Goal: Find specific page/section: Find specific page/section

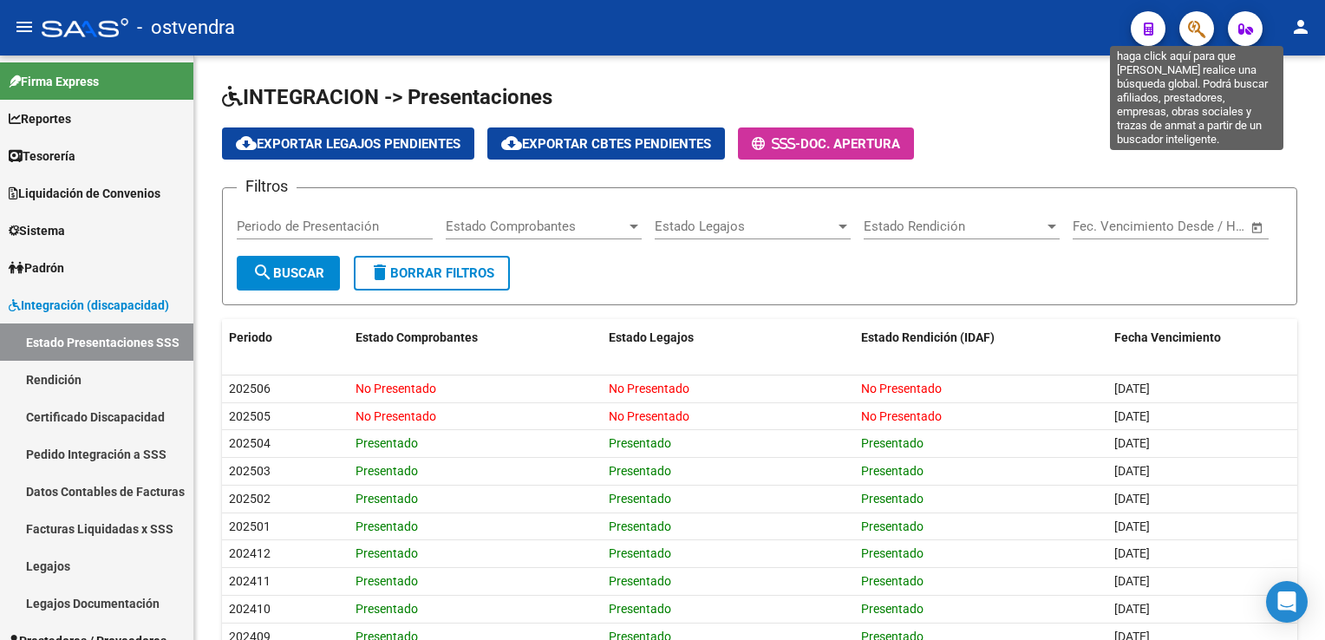
click at [1197, 26] on icon "button" at bounding box center [1196, 29] width 17 height 20
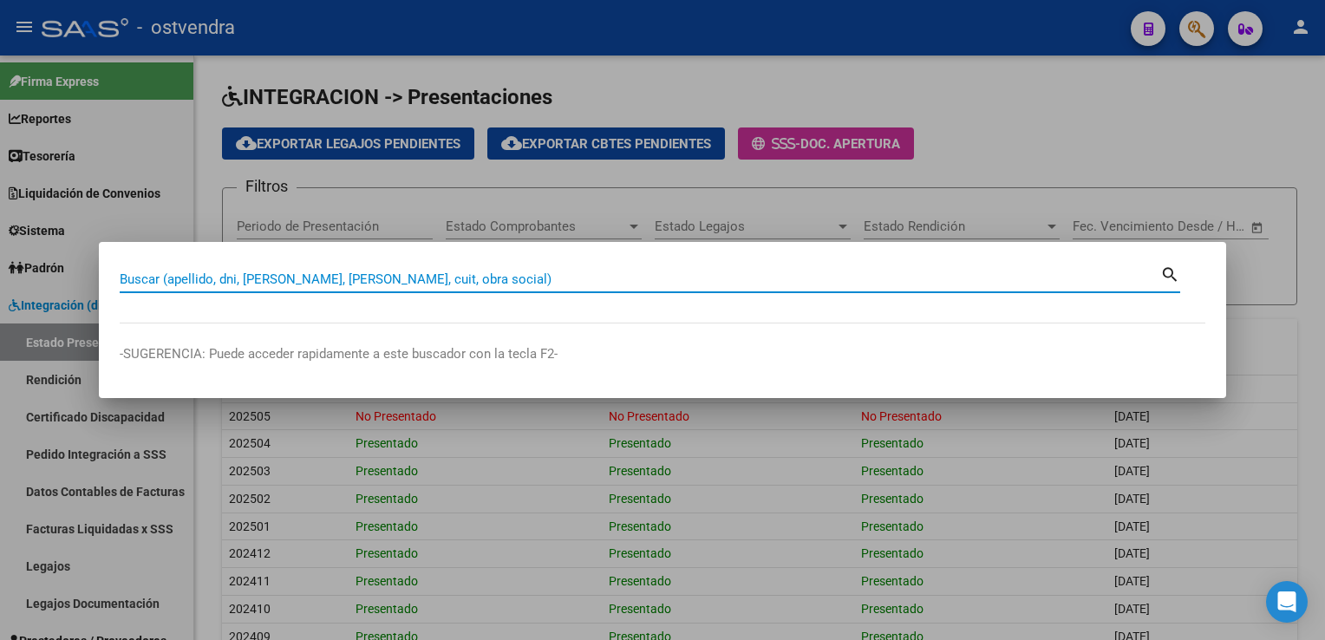
click at [642, 286] on input "Buscar (apellido, dni, [PERSON_NAME], [PERSON_NAME], cuit, obra social)" at bounding box center [640, 279] width 1041 height 16
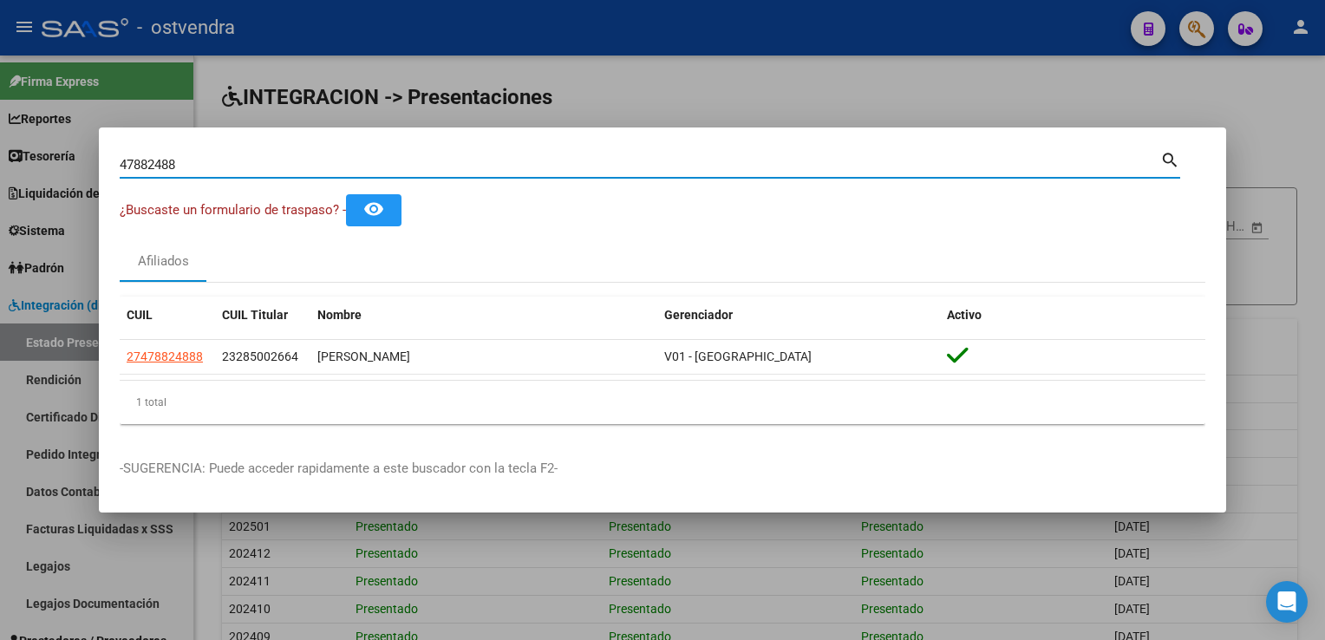
click at [451, 166] on input "47882488" at bounding box center [640, 165] width 1041 height 16
type input "4"
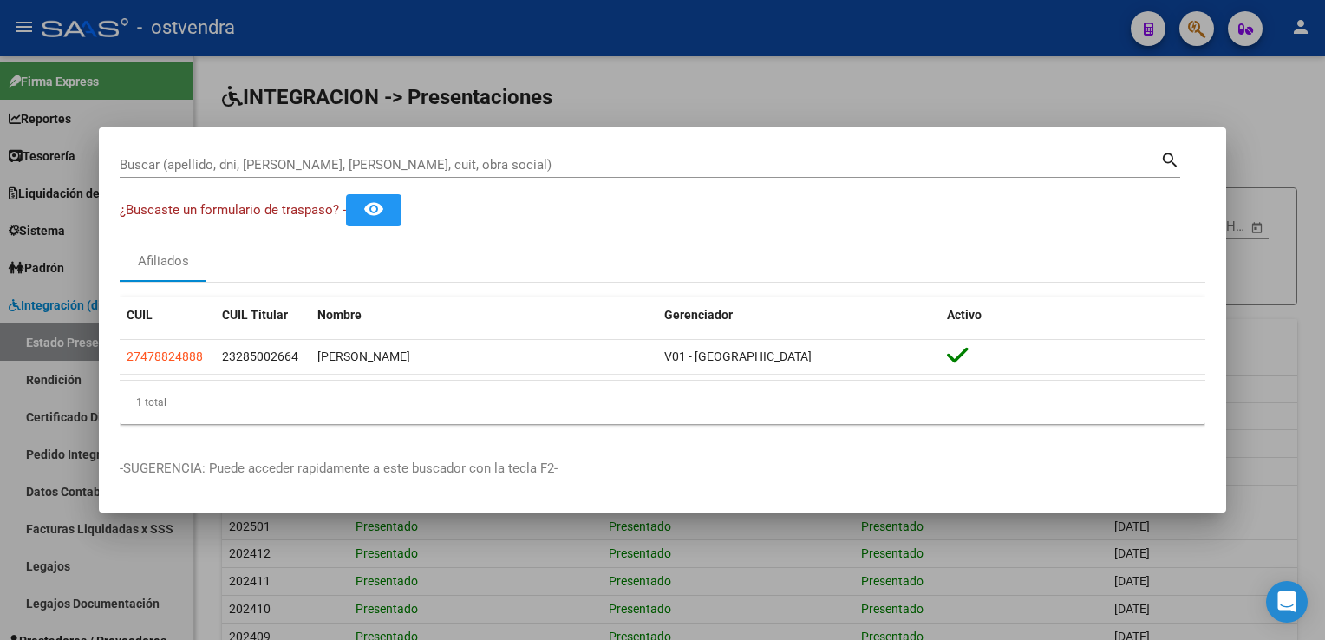
click at [853, 88] on div at bounding box center [662, 320] width 1325 height 640
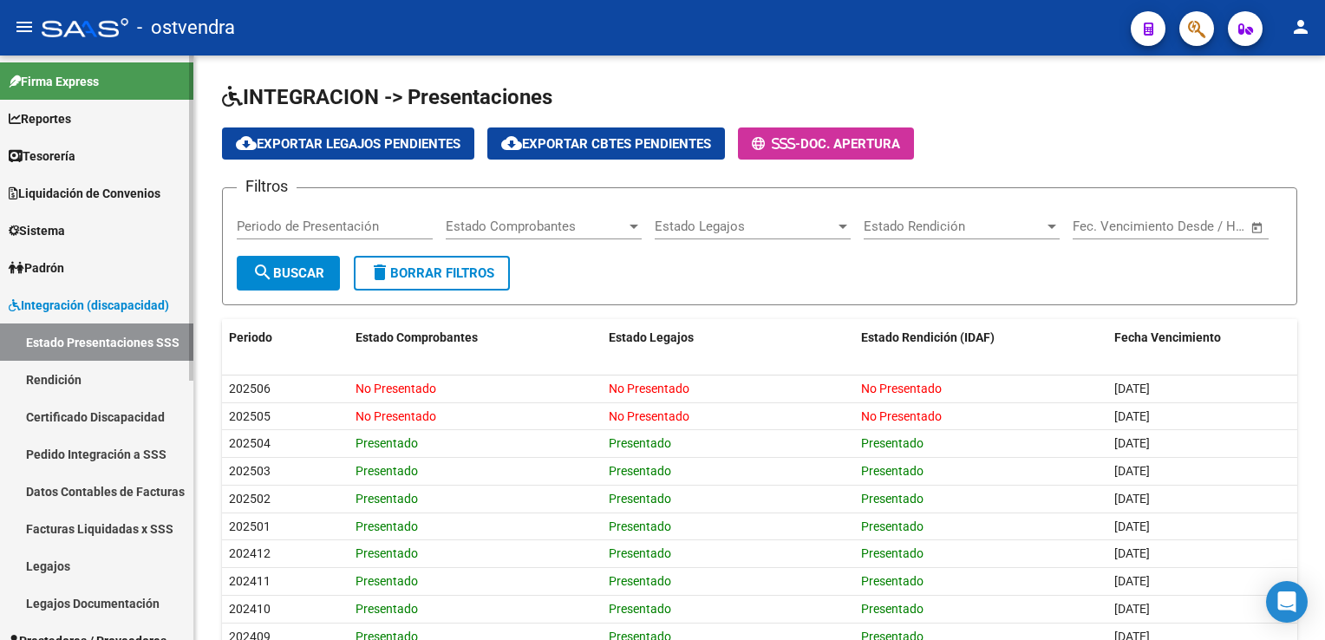
click at [46, 303] on span "Integración (discapacidad)" at bounding box center [89, 305] width 160 height 19
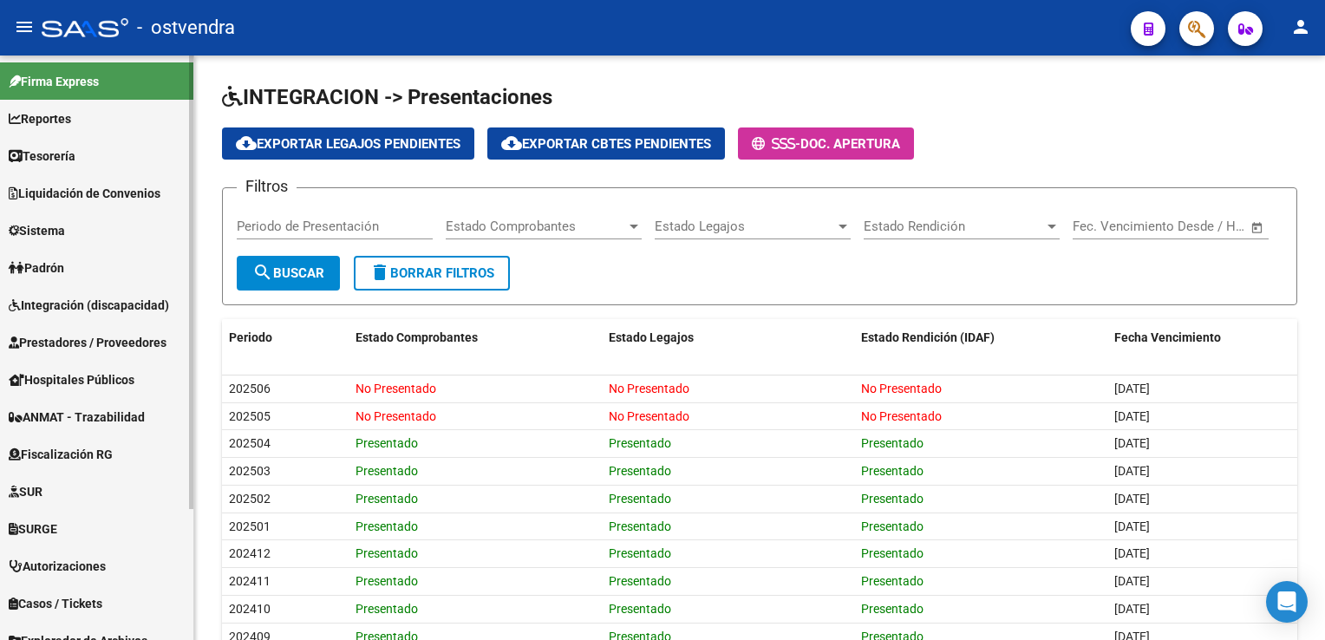
click at [38, 340] on span "Prestadores / Proveedores" at bounding box center [88, 342] width 158 height 19
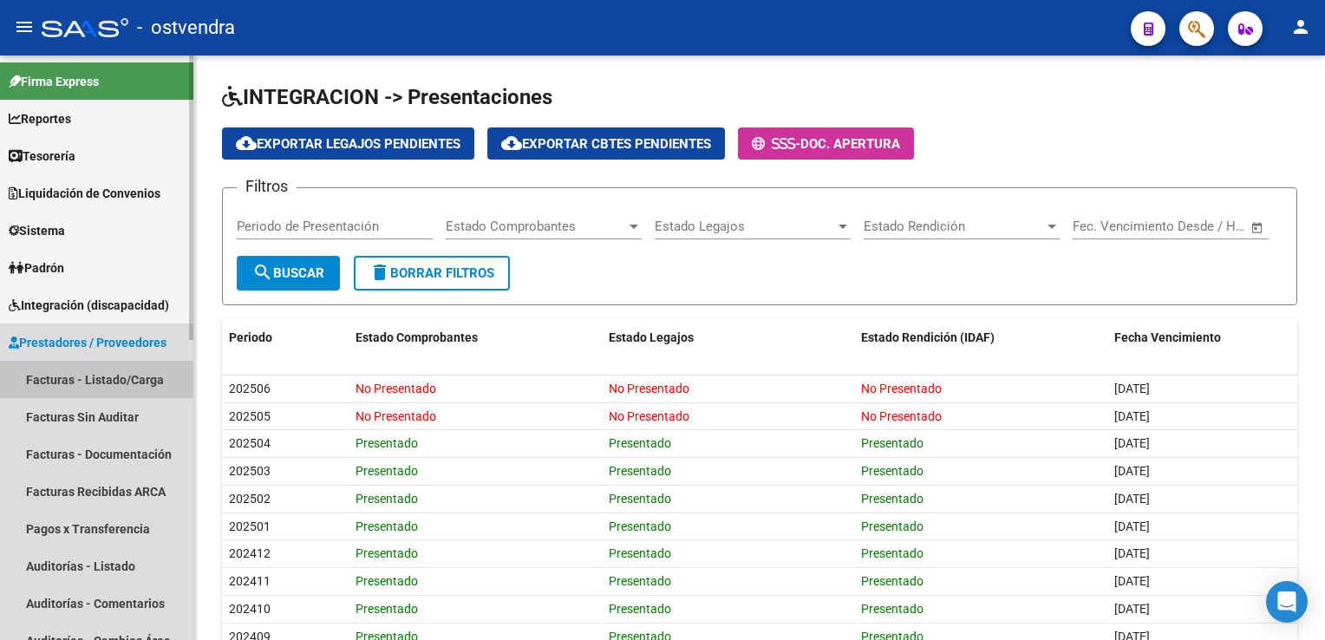
click at [55, 377] on link "Facturas - Listado/Carga" at bounding box center [96, 379] width 193 height 37
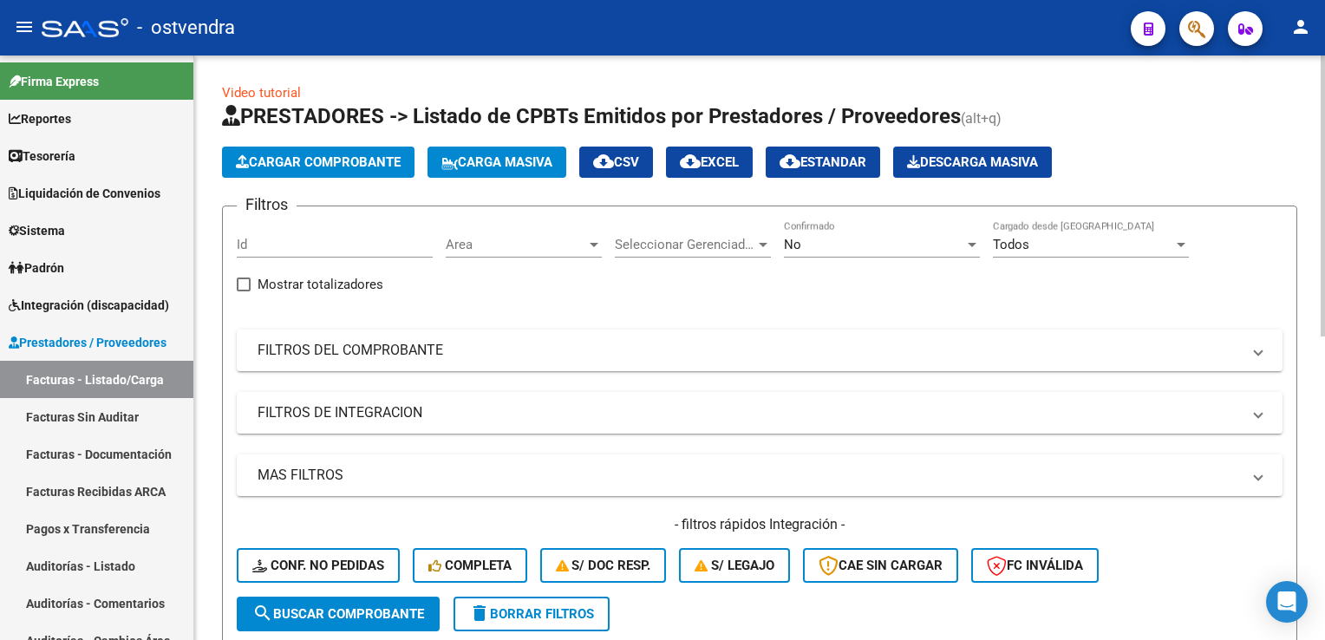
click at [974, 243] on div at bounding box center [972, 245] width 9 height 4
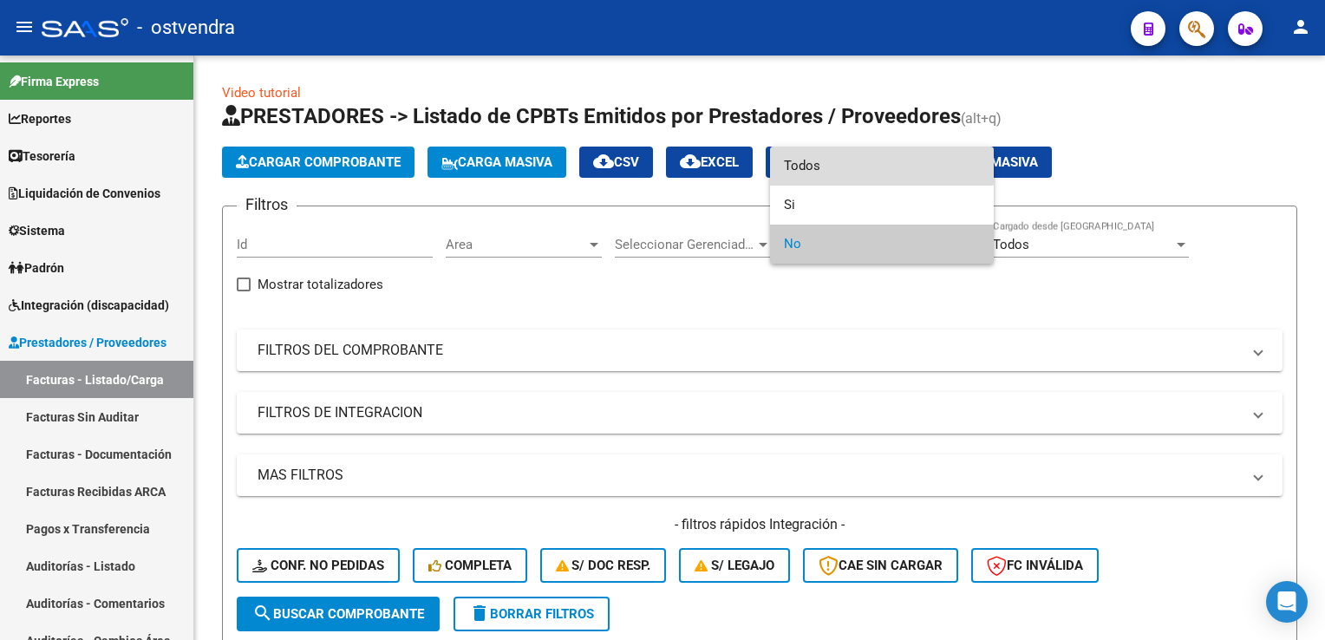
click at [832, 166] on span "Todos" at bounding box center [882, 166] width 196 height 39
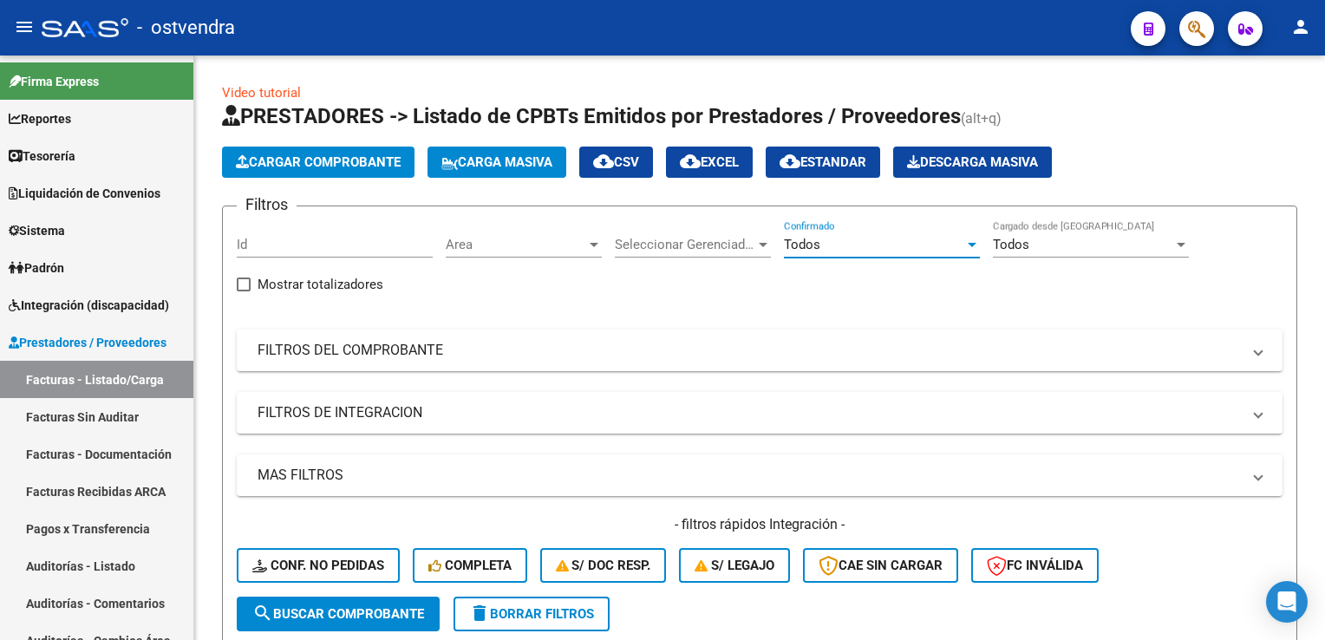
click at [1197, 26] on icon "button" at bounding box center [1196, 29] width 17 height 20
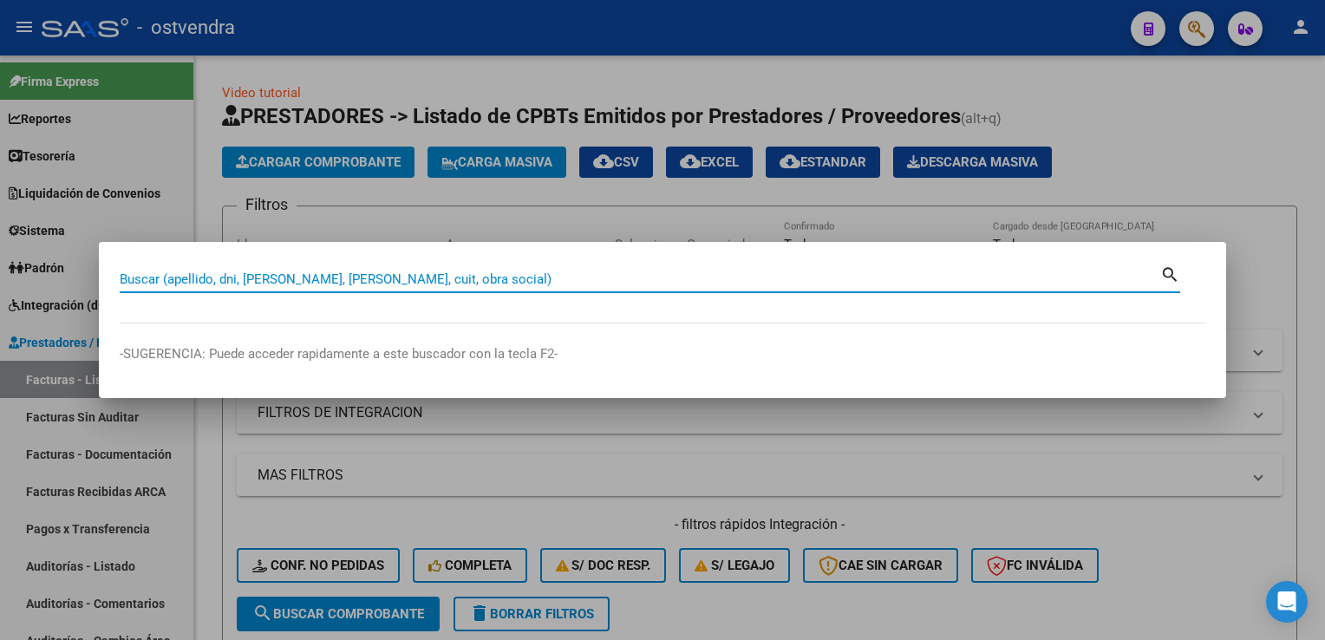
click at [657, 284] on input "Buscar (apellido, dni, [PERSON_NAME], [PERSON_NAME], cuit, obra social)" at bounding box center [640, 279] width 1041 height 16
paste input "28328139"
type input "28328139"
